Goal: Task Accomplishment & Management: Complete application form

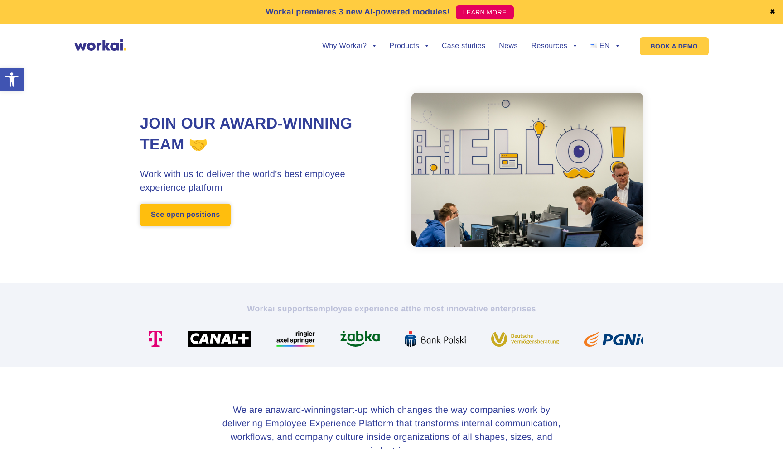
click at [196, 221] on link "See open positions" at bounding box center [185, 215] width 91 height 23
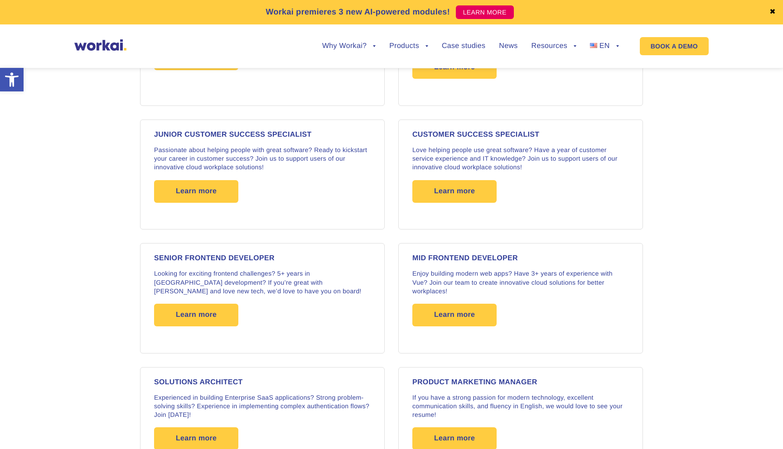
scroll to position [1097, 0]
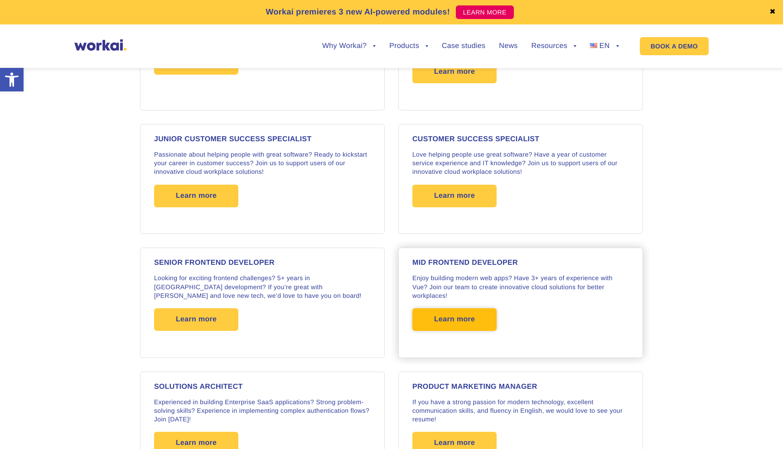
click at [467, 316] on span "Learn more" at bounding box center [454, 319] width 41 height 23
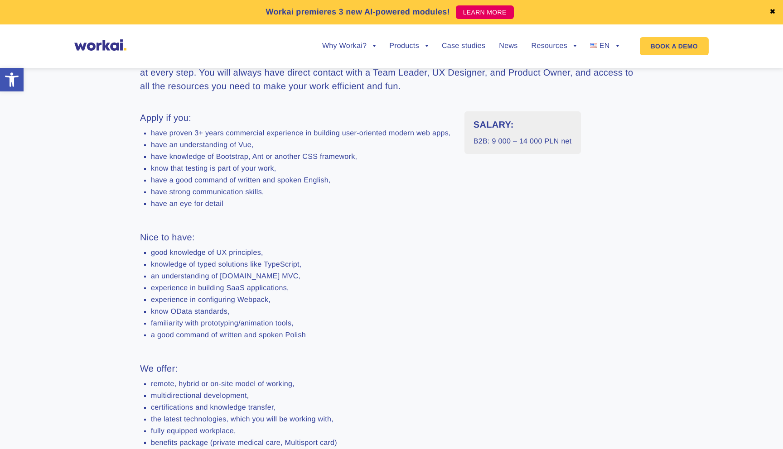
scroll to position [338, 0]
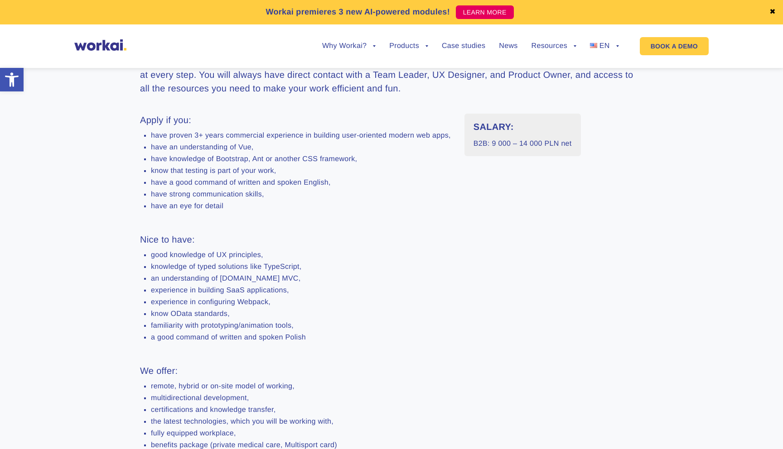
click at [771, 12] on link "✖" at bounding box center [772, 12] width 6 height 7
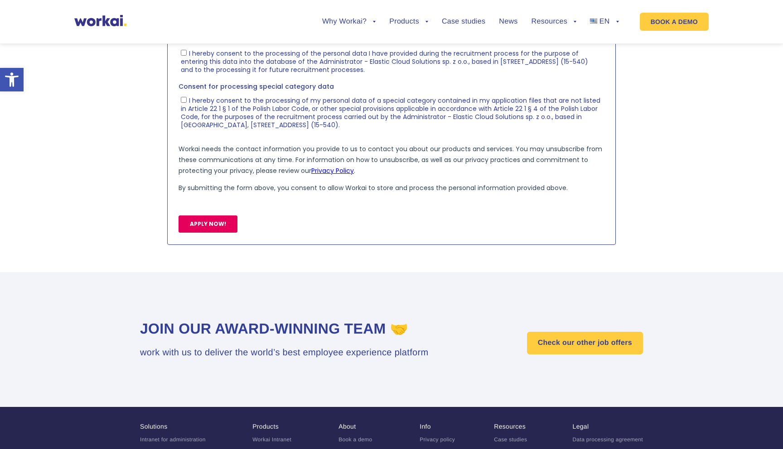
scroll to position [1053, 0]
